Goal: Navigation & Orientation: Find specific page/section

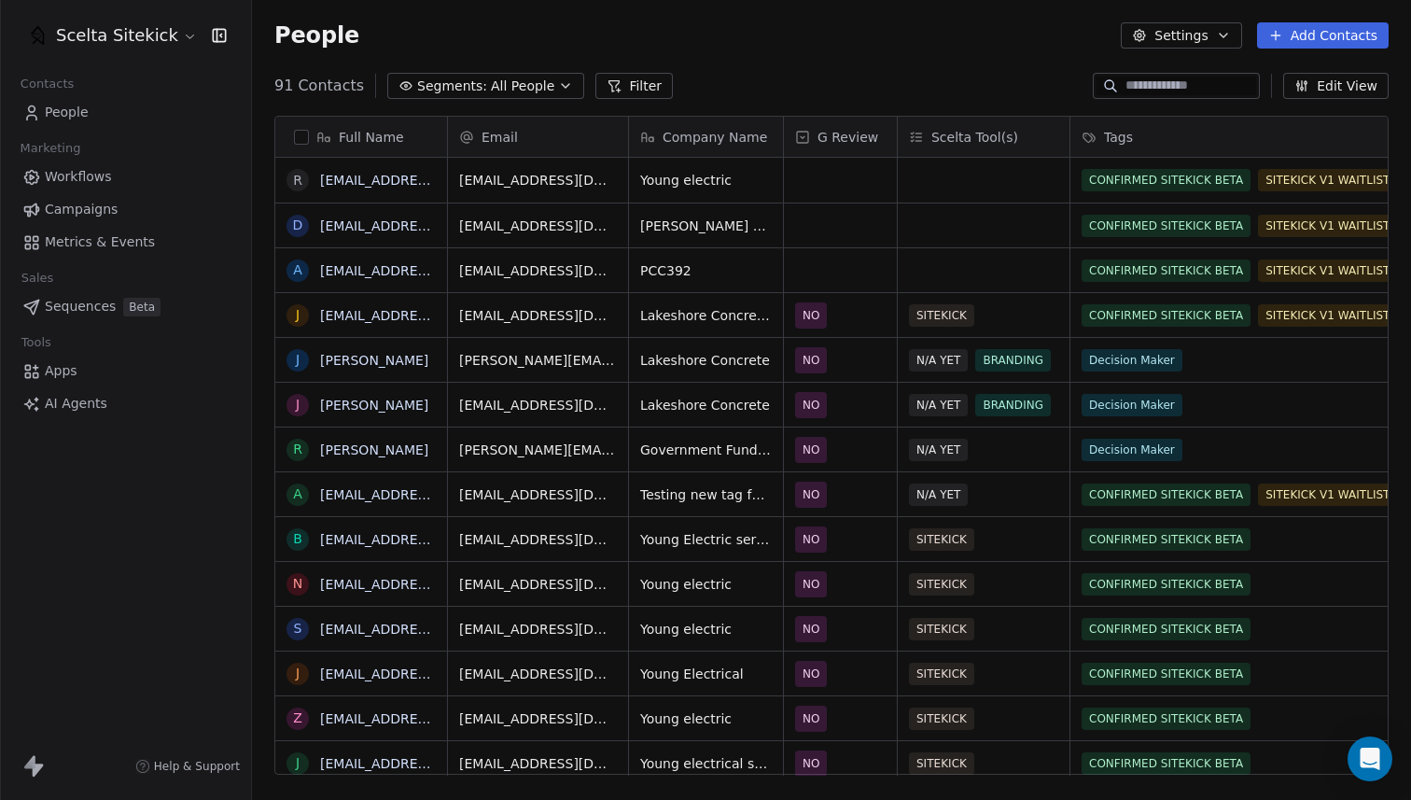
scroll to position [704, 1159]
